Goal: Information Seeking & Learning: Learn about a topic

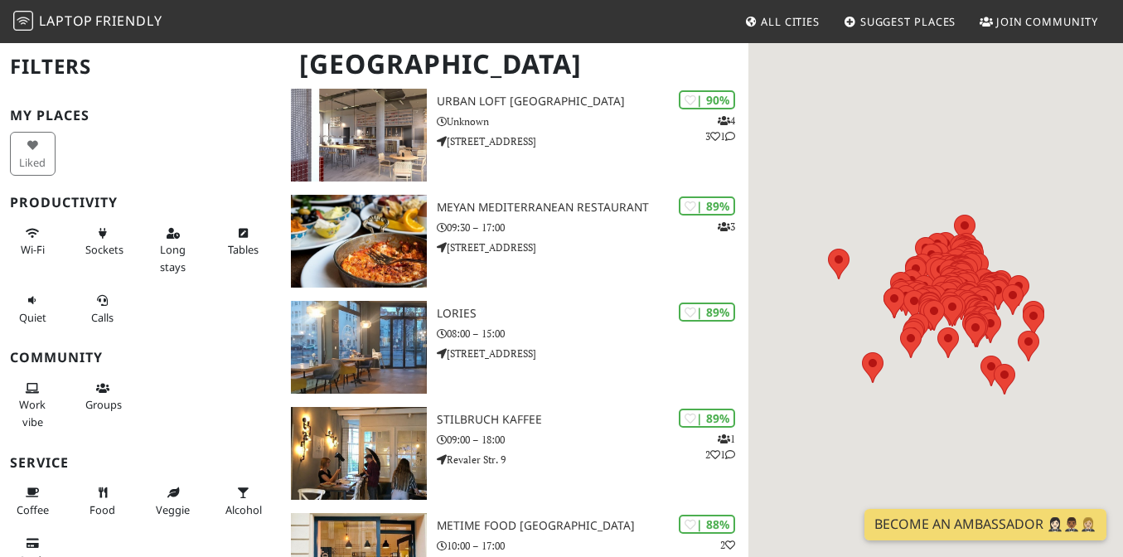
scroll to position [366, 0]
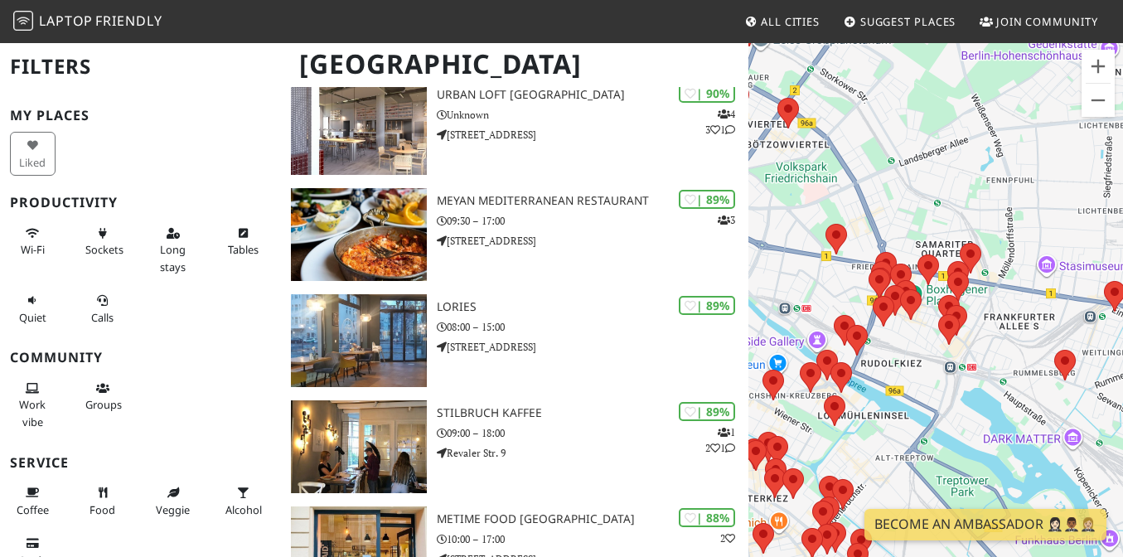
drag, startPoint x: 909, startPoint y: 284, endPoint x: 830, endPoint y: 158, distance: 148.6
click at [830, 158] on div "To navigate, press the arrow keys." at bounding box center [936, 319] width 375 height 557
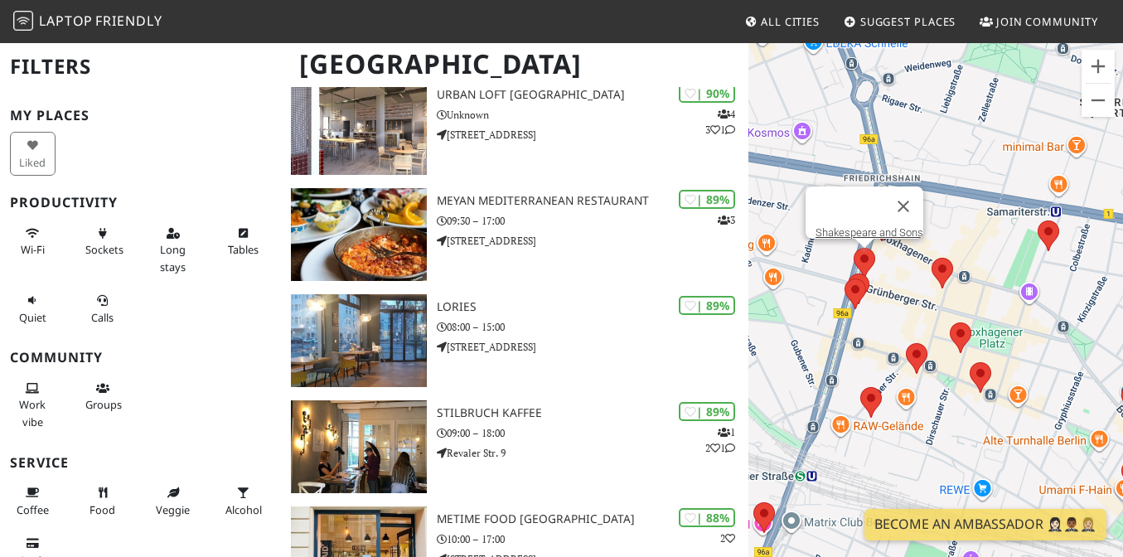
click at [854, 248] on area at bounding box center [854, 248] width 0 height 0
click at [880, 226] on link "Shakespeare and Sons" at bounding box center [870, 232] width 108 height 12
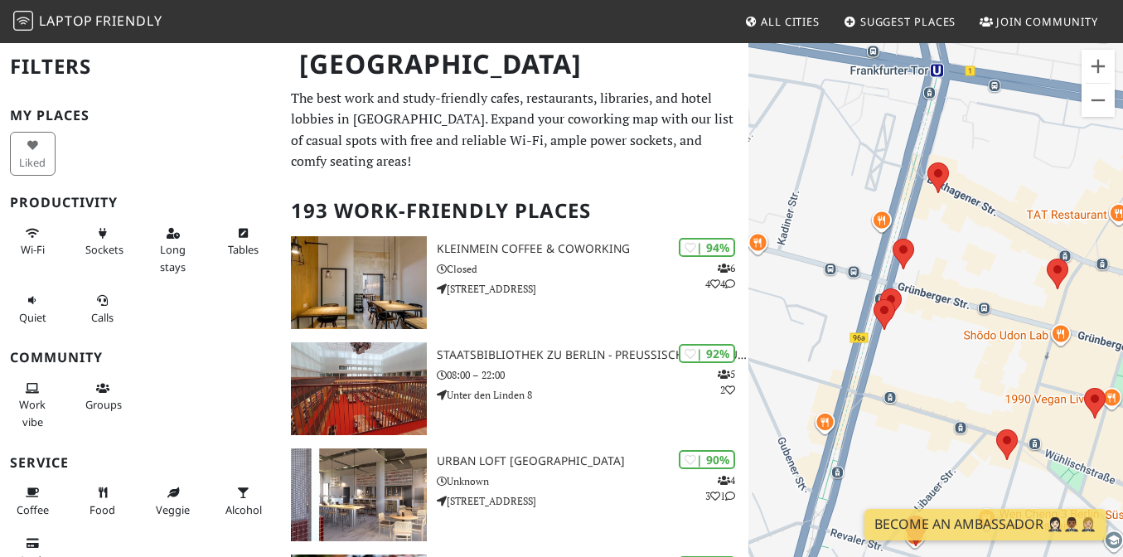
drag, startPoint x: 982, startPoint y: 333, endPoint x: 916, endPoint y: 322, distance: 67.2
click at [916, 322] on div "To navigate, press the arrow keys." at bounding box center [936, 319] width 375 height 557
click at [880, 288] on area at bounding box center [880, 288] width 0 height 0
click at [897, 267] on link "KALA Cafe" at bounding box center [895, 273] width 50 height 12
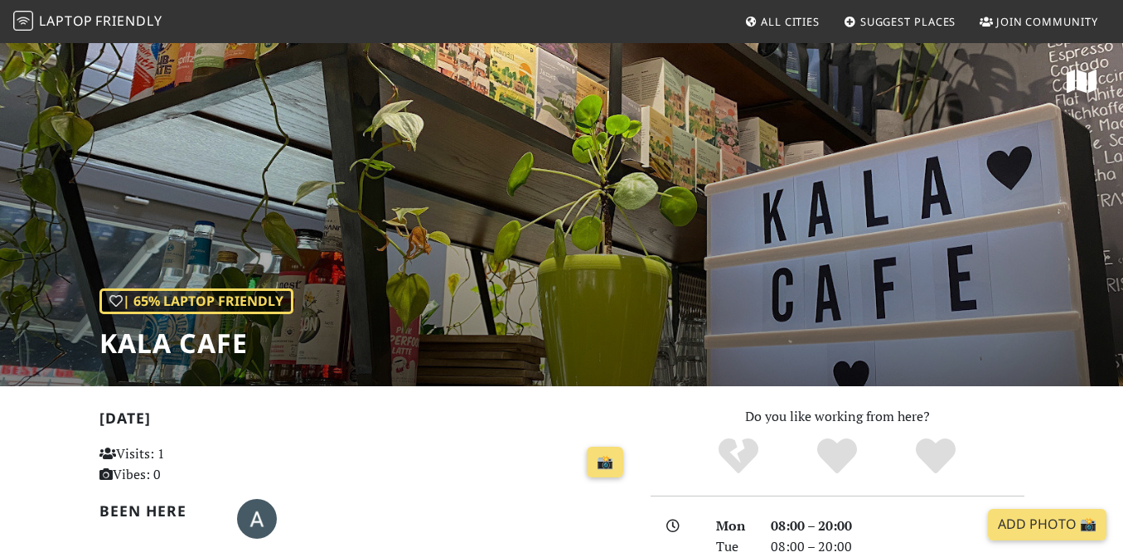
scroll to position [42, 0]
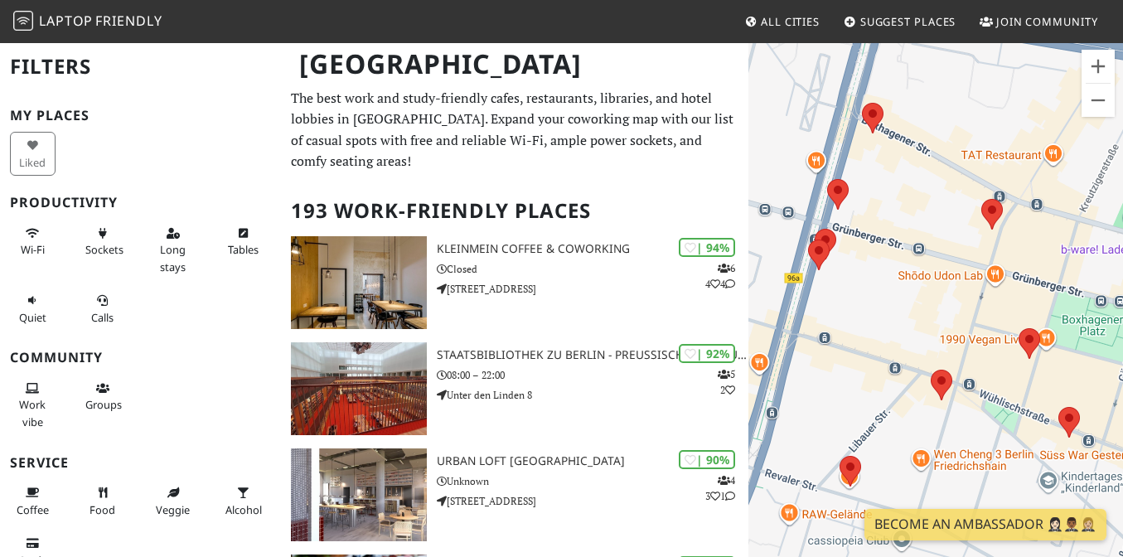
drag, startPoint x: 967, startPoint y: 405, endPoint x: 944, endPoint y: 231, distance: 174.8
click at [944, 231] on div "To navigate, press the arrow keys." at bounding box center [936, 319] width 375 height 557
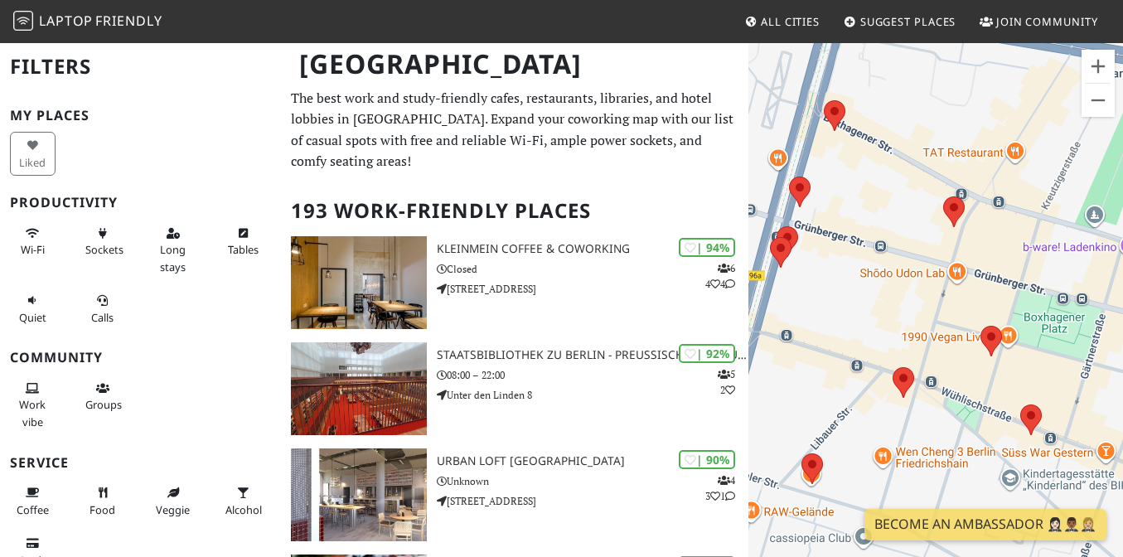
click at [1054, 415] on div "To navigate, press the arrow keys." at bounding box center [936, 319] width 375 height 557
click at [1020, 405] on area at bounding box center [1020, 405] width 0 height 0
click at [1022, 383] on link "Calm Coffee" at bounding box center [1036, 389] width 58 height 12
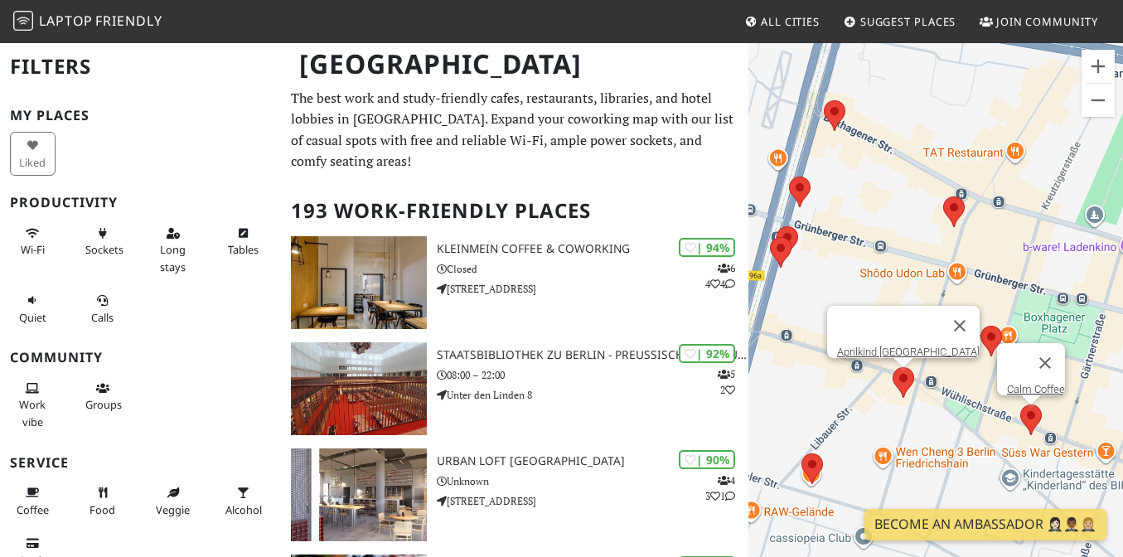
click at [893, 367] on area at bounding box center [893, 367] width 0 height 0
click at [894, 346] on link "Aprilkind Berlin" at bounding box center [908, 352] width 143 height 12
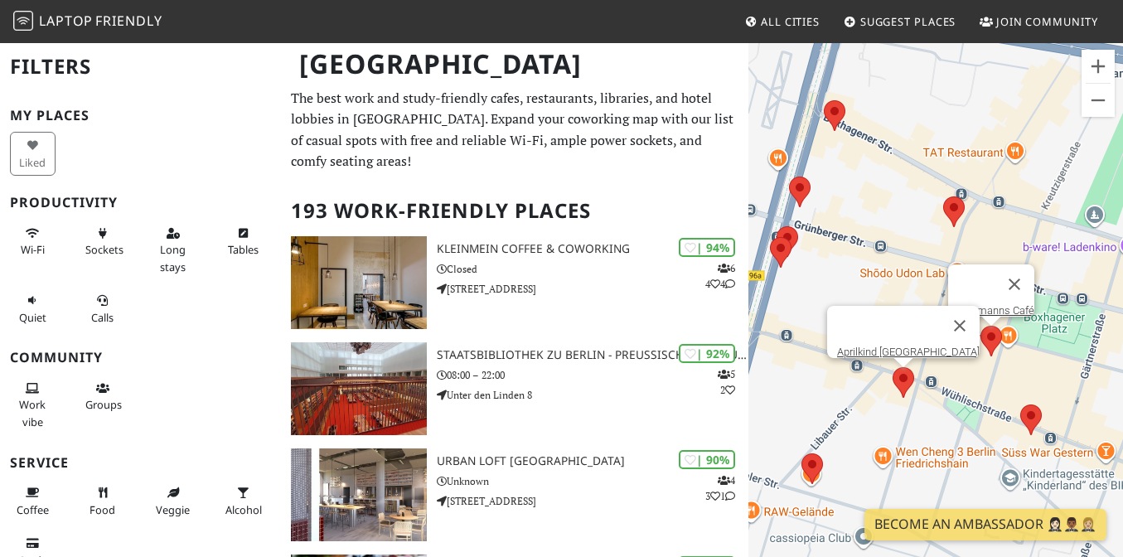
click at [981, 326] on area at bounding box center [981, 326] width 0 height 0
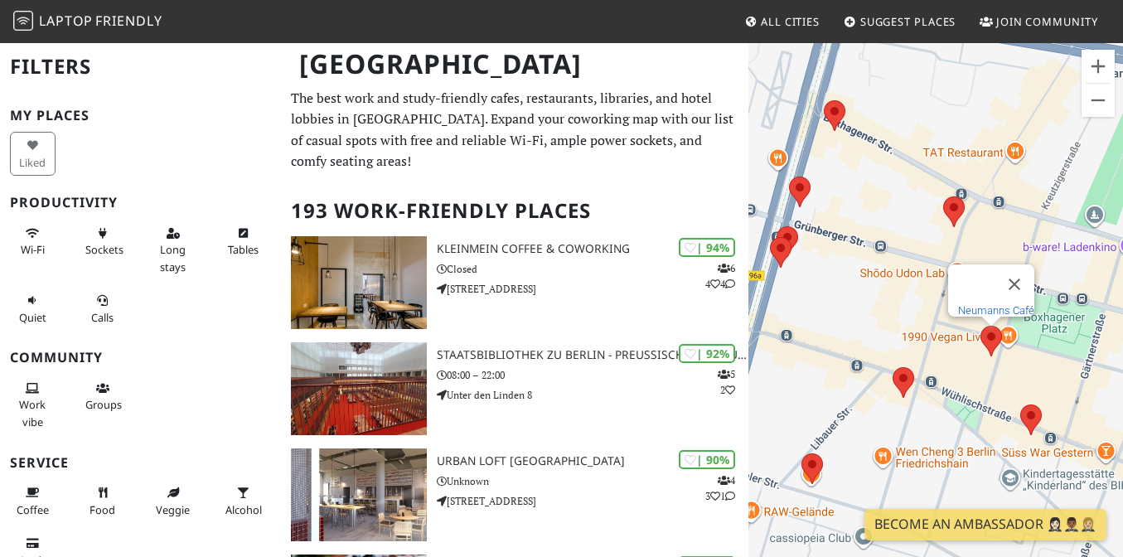
click at [989, 305] on link "Neumanns Café" at bounding box center [996, 310] width 76 height 12
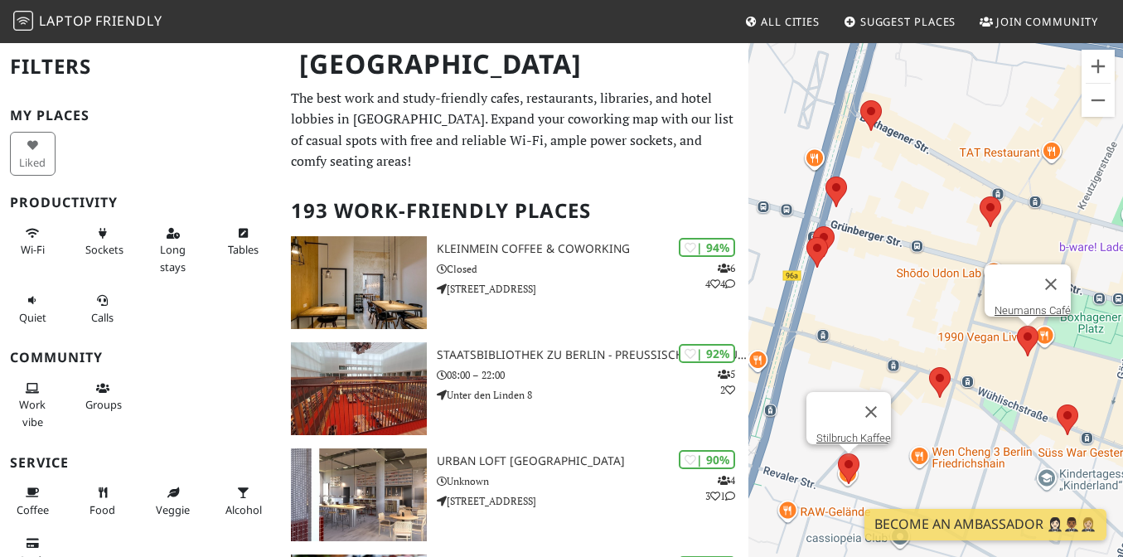
click at [838, 453] on area at bounding box center [838, 453] width 0 height 0
click at [880, 432] on link "Stilbruch Kaffee" at bounding box center [854, 438] width 75 height 12
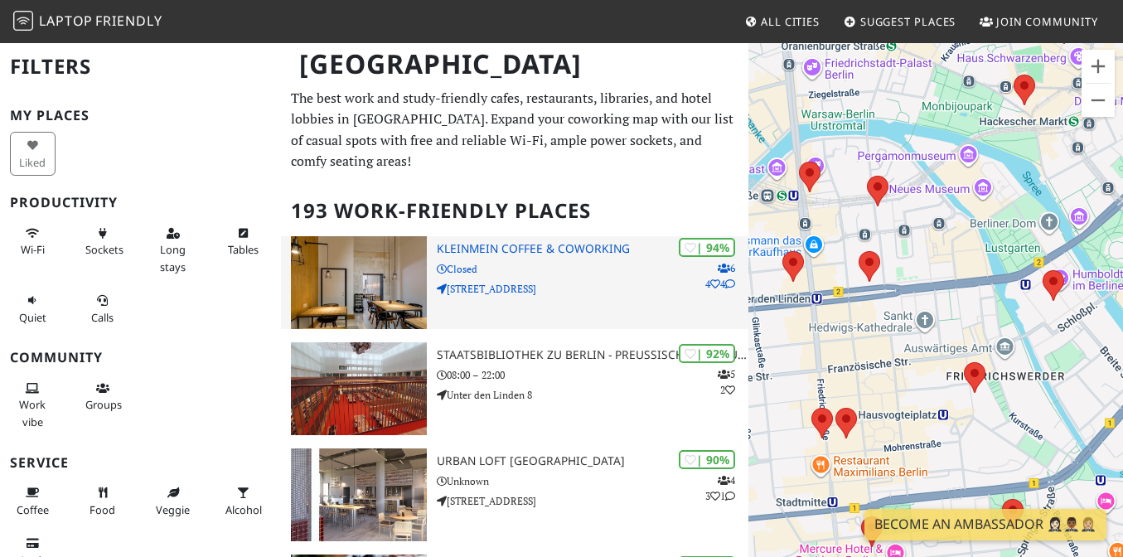
drag, startPoint x: 869, startPoint y: 347, endPoint x: 601, endPoint y: 245, distance: 286.5
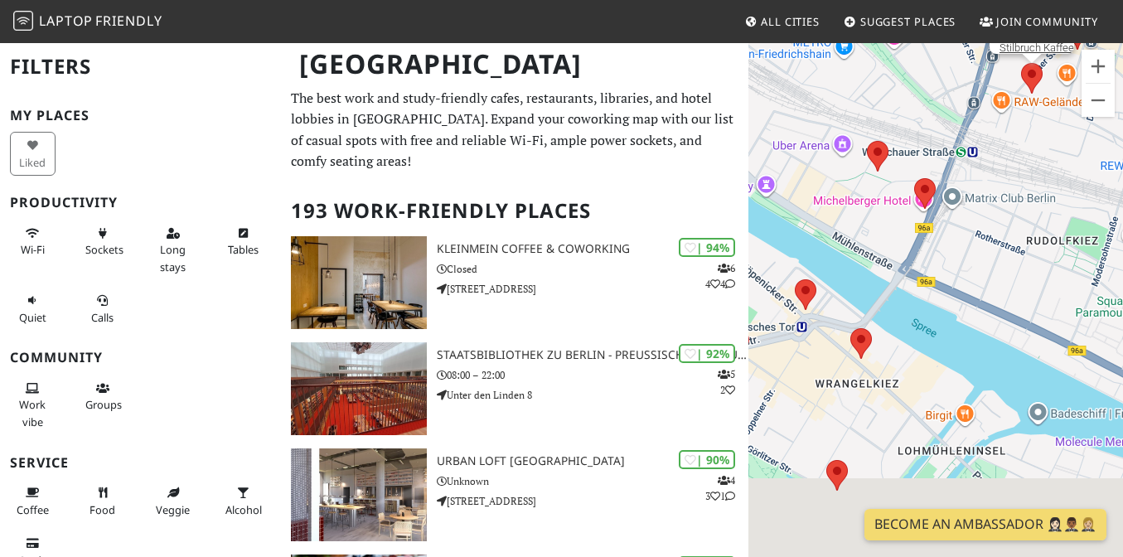
drag, startPoint x: 892, startPoint y: 341, endPoint x: 671, endPoint y: 121, distance: 311.8
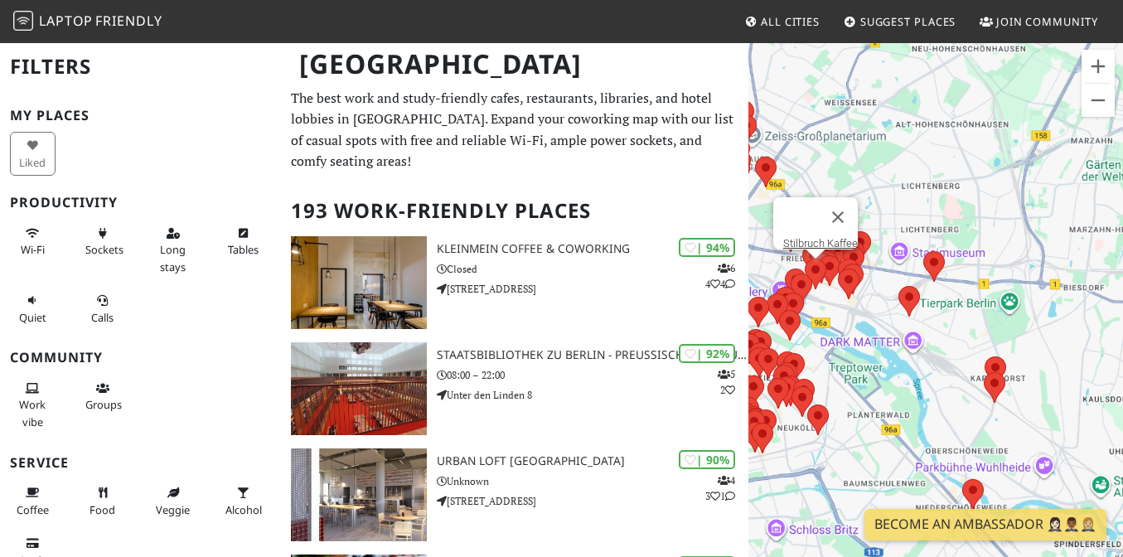
drag, startPoint x: 885, startPoint y: 235, endPoint x: 933, endPoint y: 330, distance: 107.1
click at [935, 330] on div "To navigate, press the arrow keys. Stilbruch Kaffee" at bounding box center [936, 319] width 375 height 557
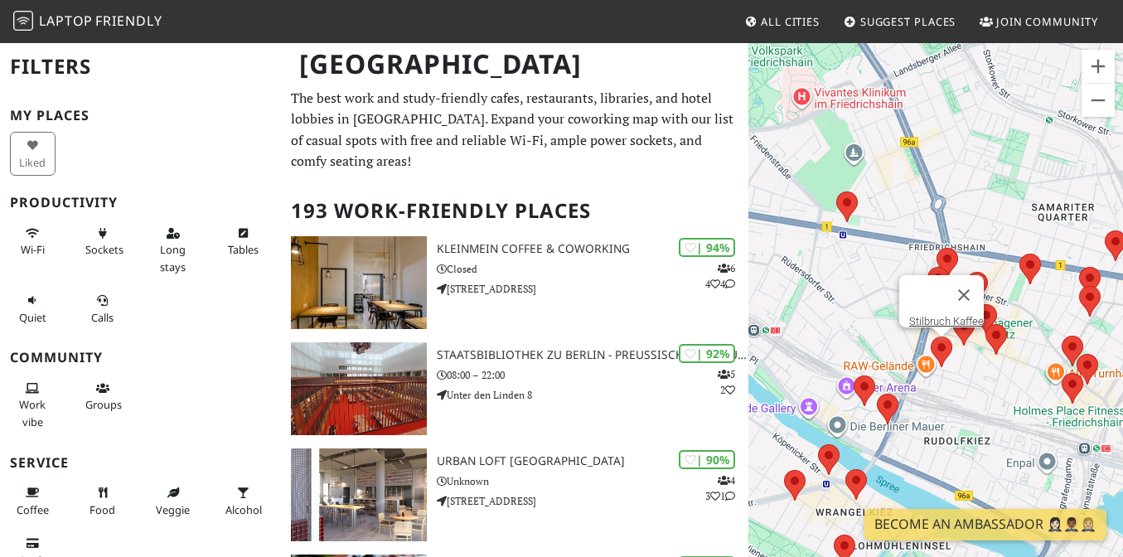
drag, startPoint x: 823, startPoint y: 265, endPoint x: 830, endPoint y: 293, distance: 28.1
click at [830, 293] on div "To navigate, press the arrow keys. Stilbruch Kaffee" at bounding box center [936, 319] width 375 height 557
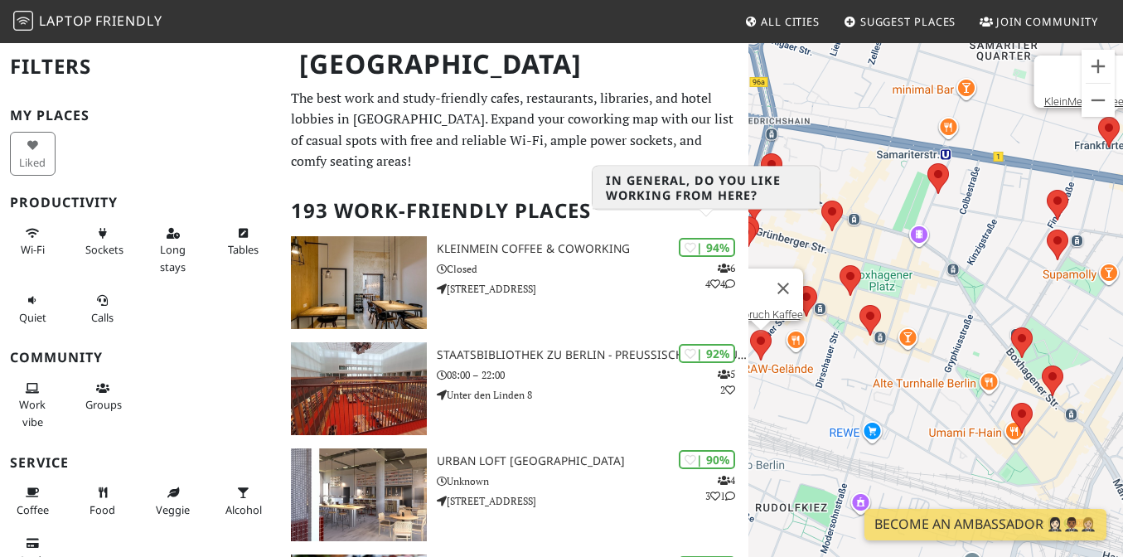
drag, startPoint x: 879, startPoint y: 417, endPoint x: 758, endPoint y: 238, distance: 216.1
click at [758, 237] on div "To navigate, press the arrow keys. Stilbruch Kaffee KleinMein Coffee & Coworking" at bounding box center [936, 319] width 375 height 557
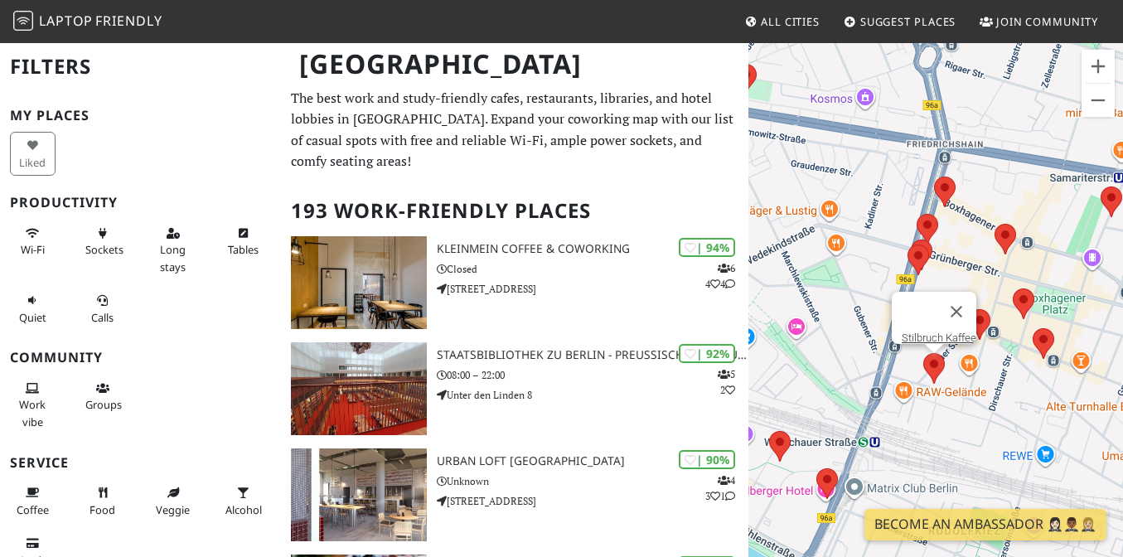
drag, startPoint x: 815, startPoint y: 254, endPoint x: 1097, endPoint y: 232, distance: 282.7
click at [1097, 232] on div "To navigate, press the arrow keys. Stilbruch Kaffee" at bounding box center [936, 319] width 375 height 557
click at [969, 309] on area at bounding box center [969, 309] width 0 height 0
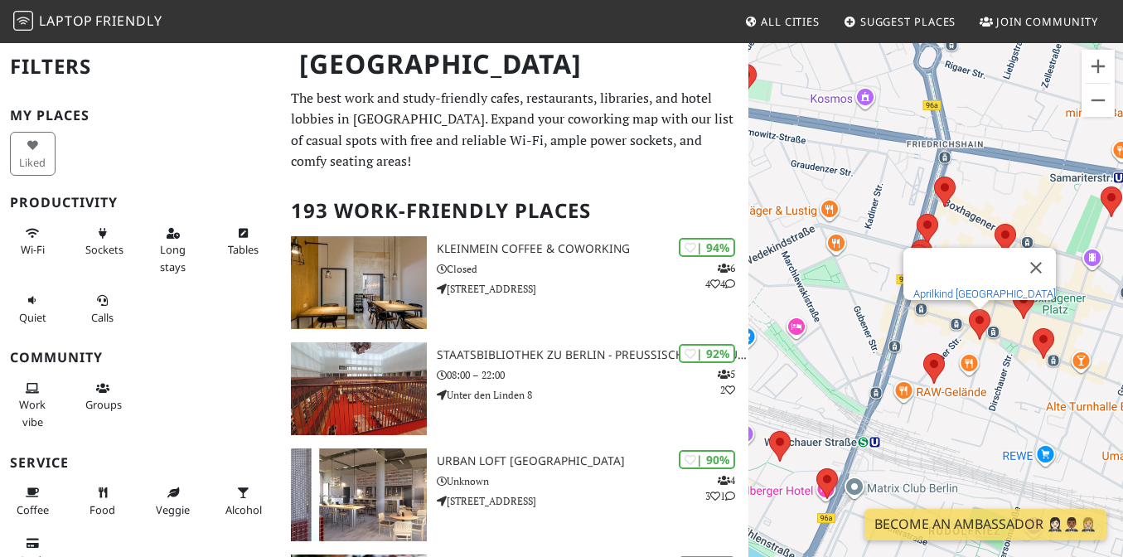
click at [992, 288] on link "Aprilkind Berlin" at bounding box center [985, 294] width 143 height 12
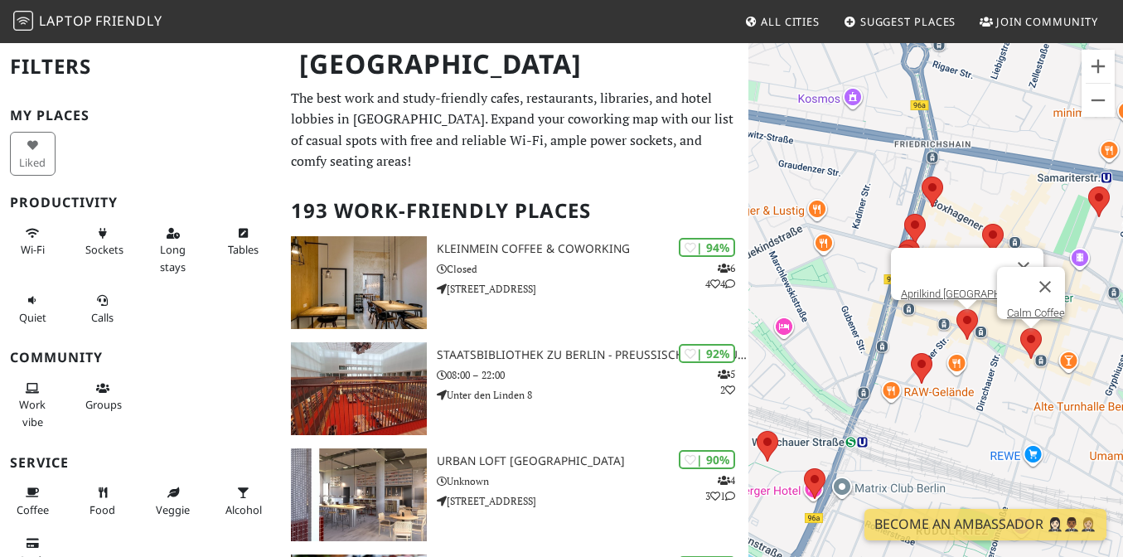
click at [1020, 328] on area at bounding box center [1020, 328] width 0 height 0
click at [1020, 307] on link "Calm Coffee" at bounding box center [1036, 313] width 58 height 12
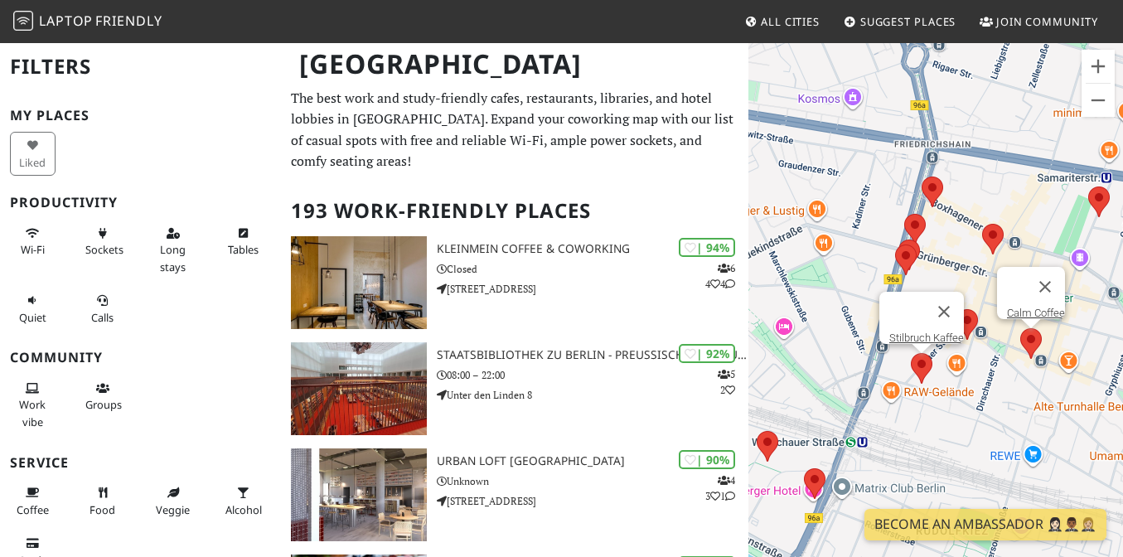
click at [911, 353] on area at bounding box center [911, 353] width 0 height 0
click at [924, 332] on link "Stilbruch Kaffee" at bounding box center [926, 338] width 75 height 12
click at [989, 271] on div "To navigate, press the arrow keys. Stilbruch Kaffee" at bounding box center [936, 319] width 375 height 557
click at [895, 245] on area at bounding box center [895, 245] width 0 height 0
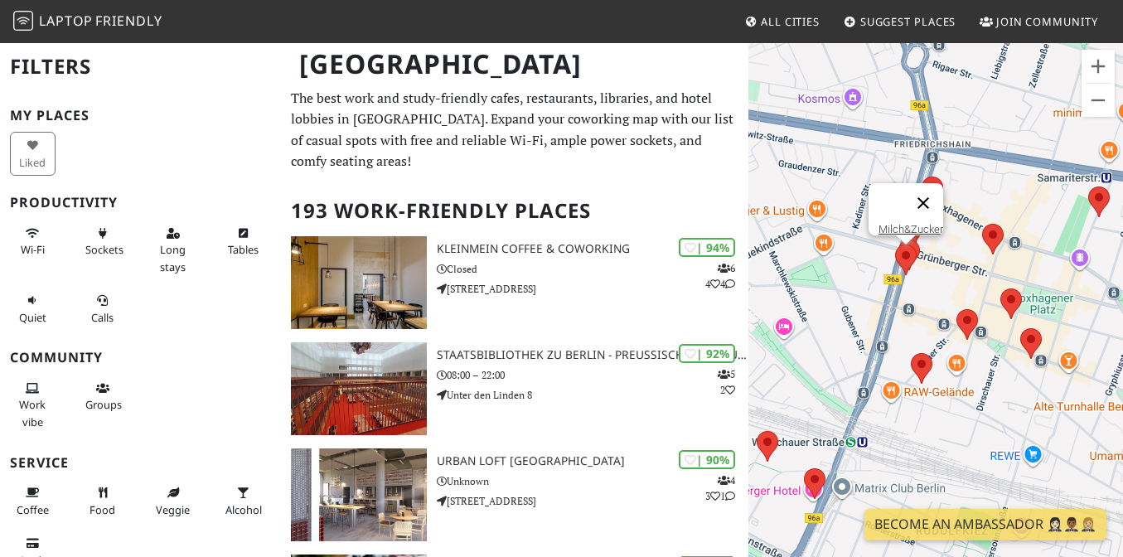
click at [918, 211] on button "Close" at bounding box center [924, 203] width 40 height 40
click at [895, 245] on area at bounding box center [895, 245] width 0 height 0
click at [906, 223] on link "Milch&Zucker" at bounding box center [911, 229] width 65 height 12
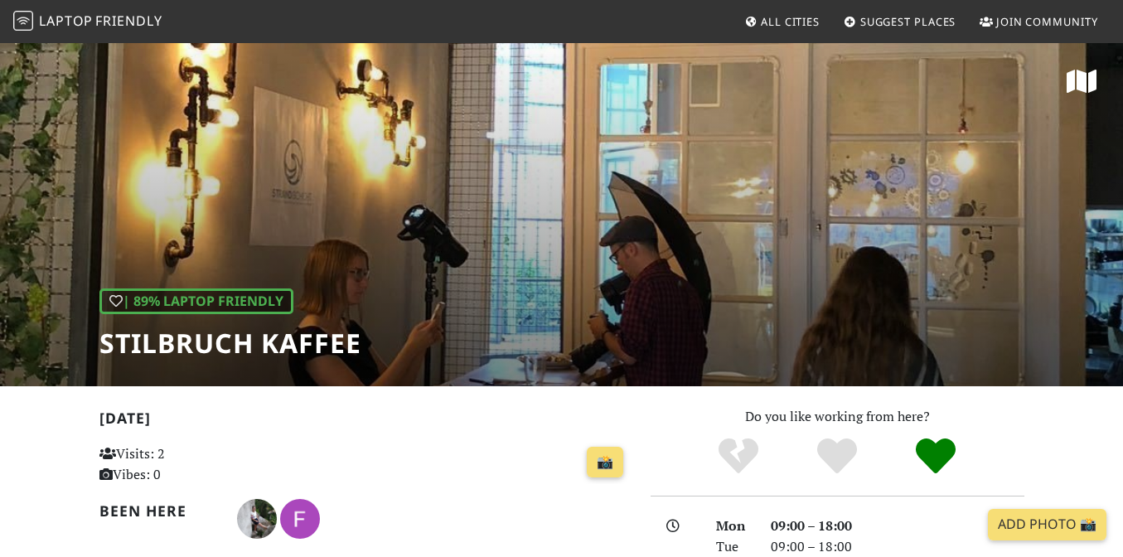
click at [192, 343] on h1 "Stilbruch Kaffee" at bounding box center [230, 343] width 262 height 32
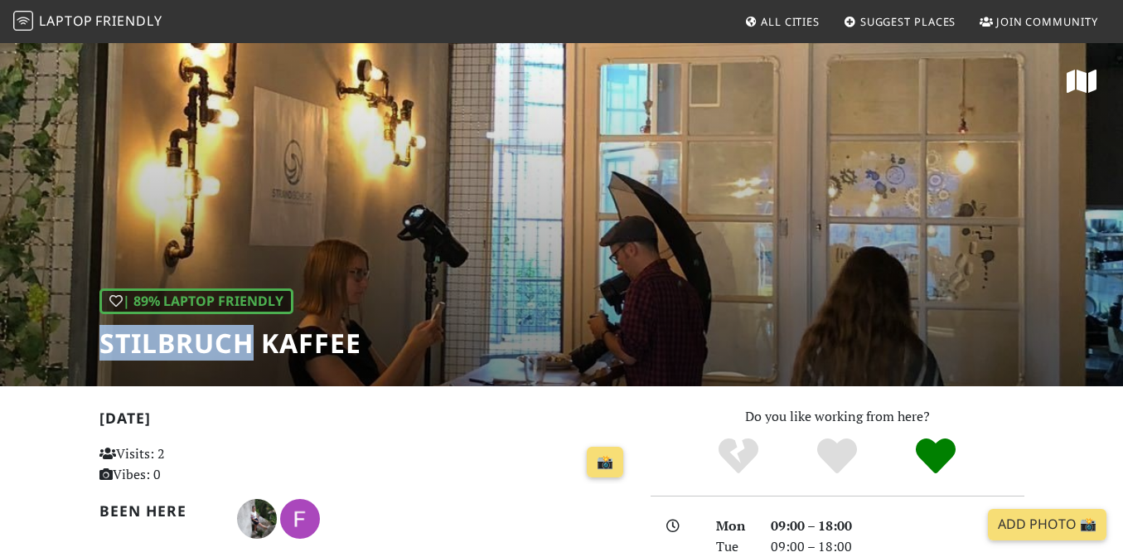
click at [192, 343] on h1 "Stilbruch Kaffee" at bounding box center [230, 343] width 262 height 32
copy div "Stilbruch Kaffee"
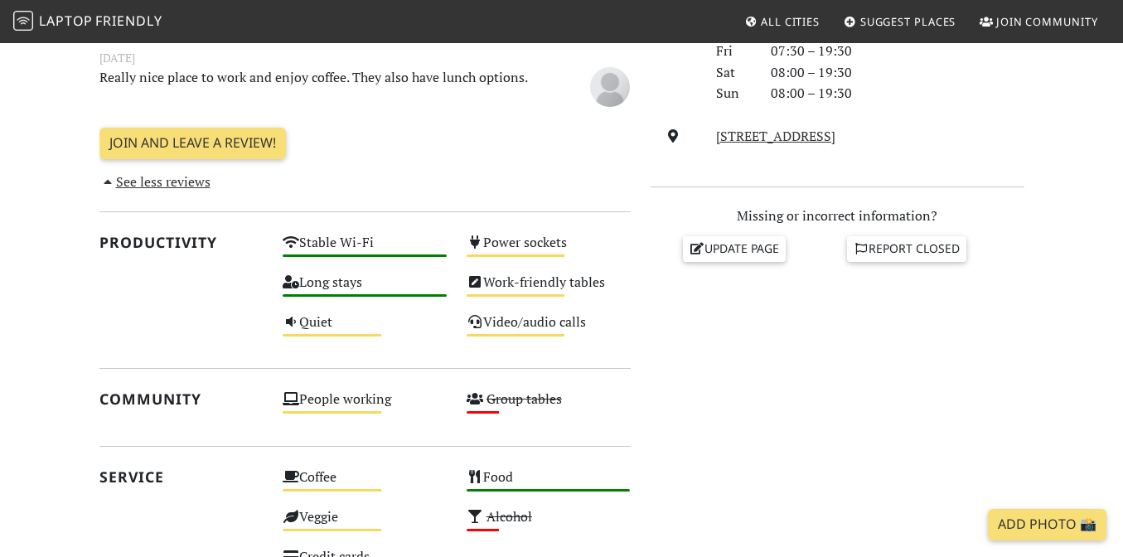
scroll to position [793, 0]
